Goal: Find specific fact: Find specific fact

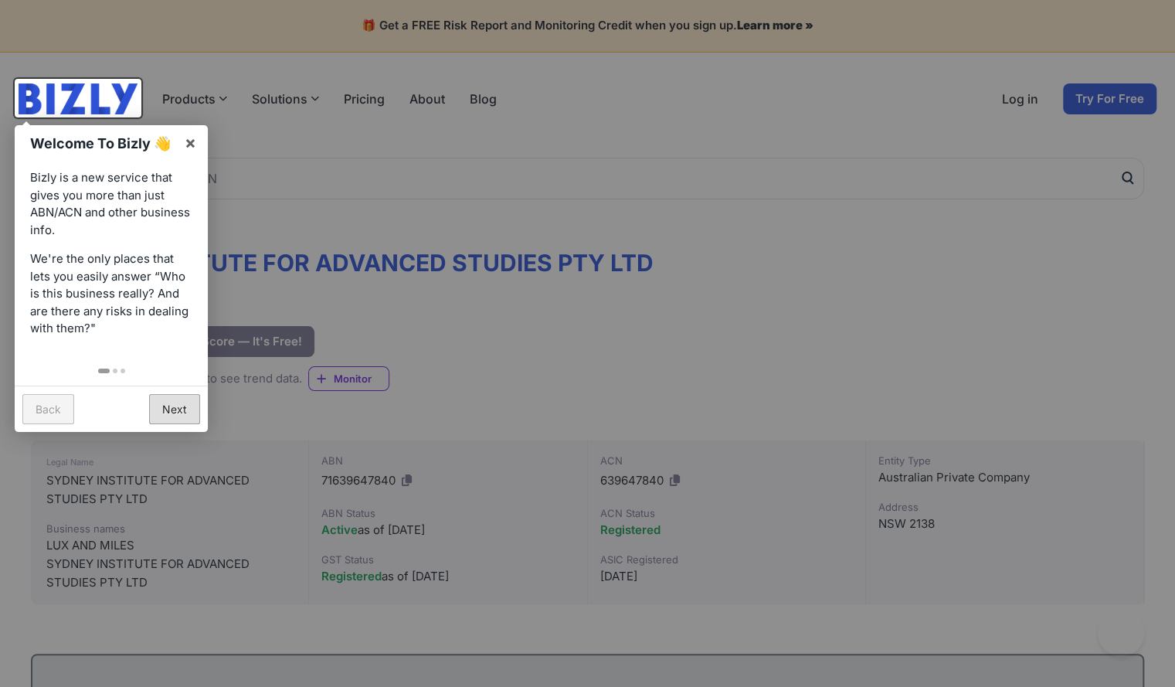
click at [174, 400] on link "Next" at bounding box center [174, 409] width 51 height 30
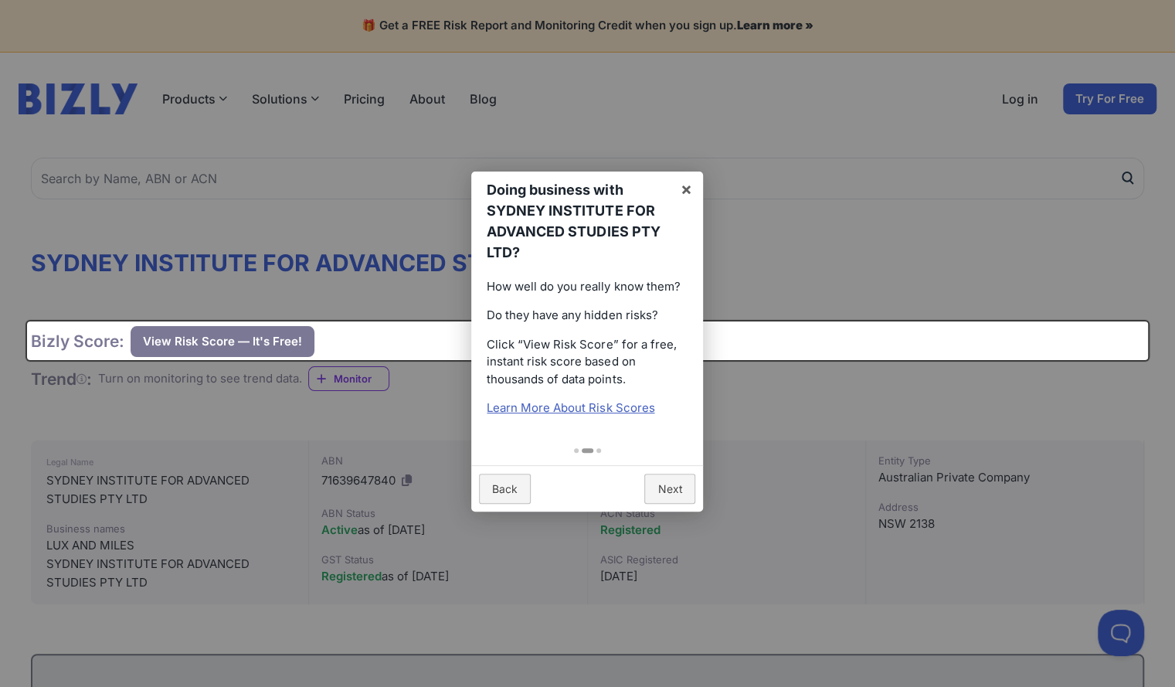
click at [404, 475] on div at bounding box center [587, 343] width 1175 height 687
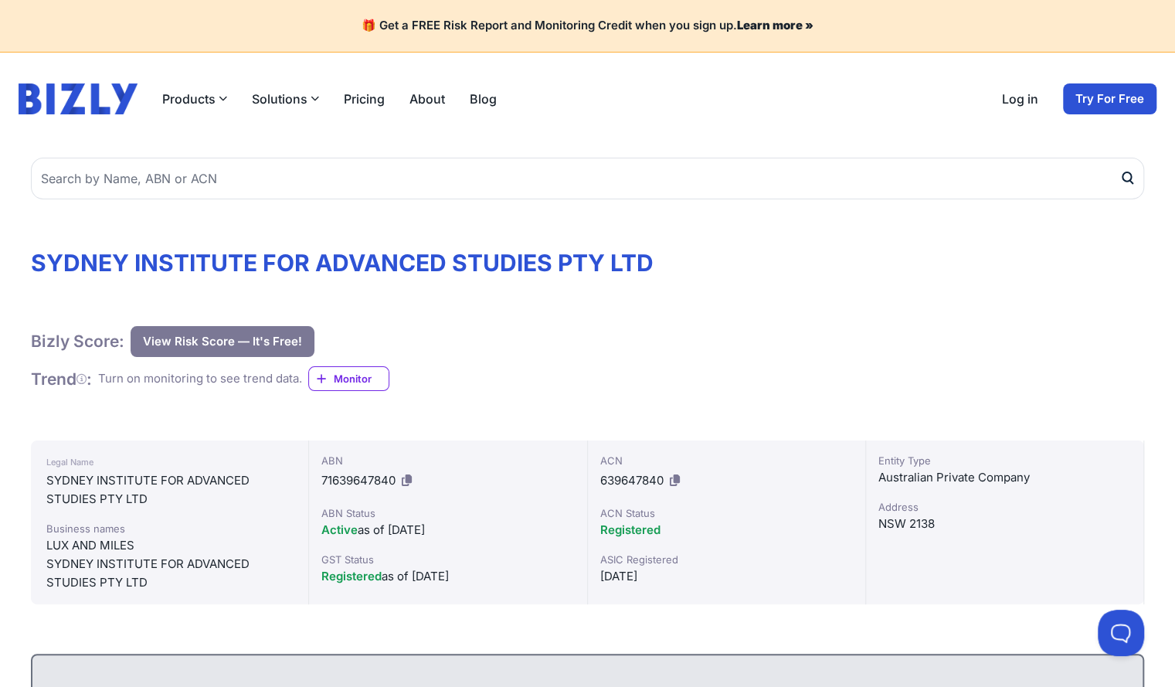
click at [407, 478] on icon at bounding box center [407, 481] width 10 height 12
click at [404, 478] on icon at bounding box center [407, 481] width 10 height 12
click at [674, 480] on icon at bounding box center [675, 481] width 10 height 12
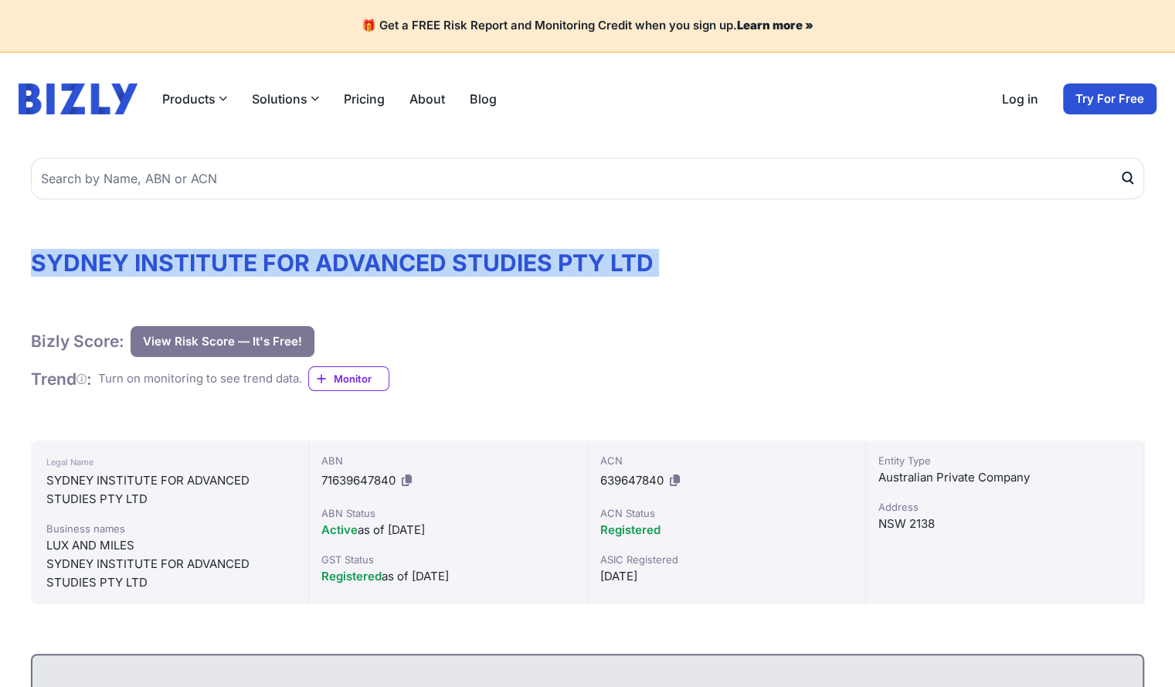
copy div "SYDNEY INSTITUTE FOR ADVANCED STUDIES PTY LTD"
